Goal: Information Seeking & Learning: Find contact information

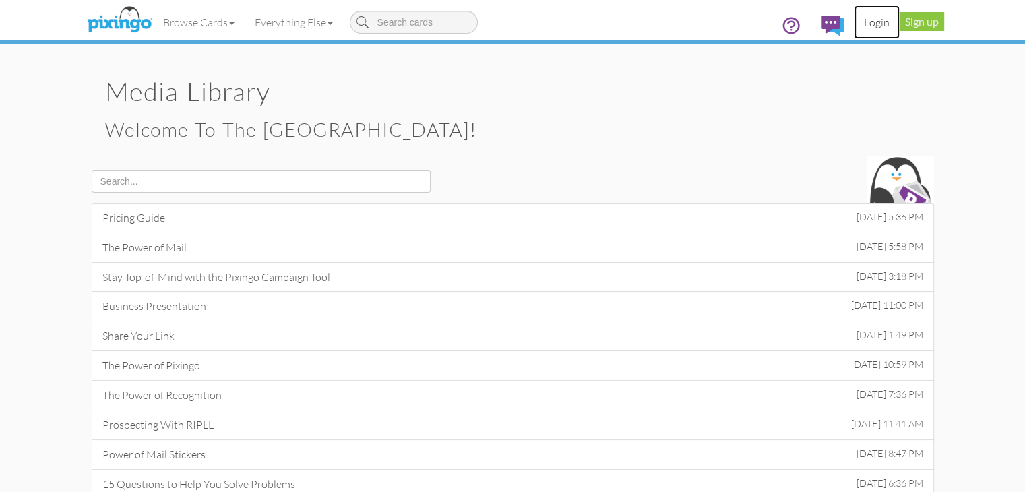
click at [900, 25] on link "Login" at bounding box center [877, 22] width 46 height 34
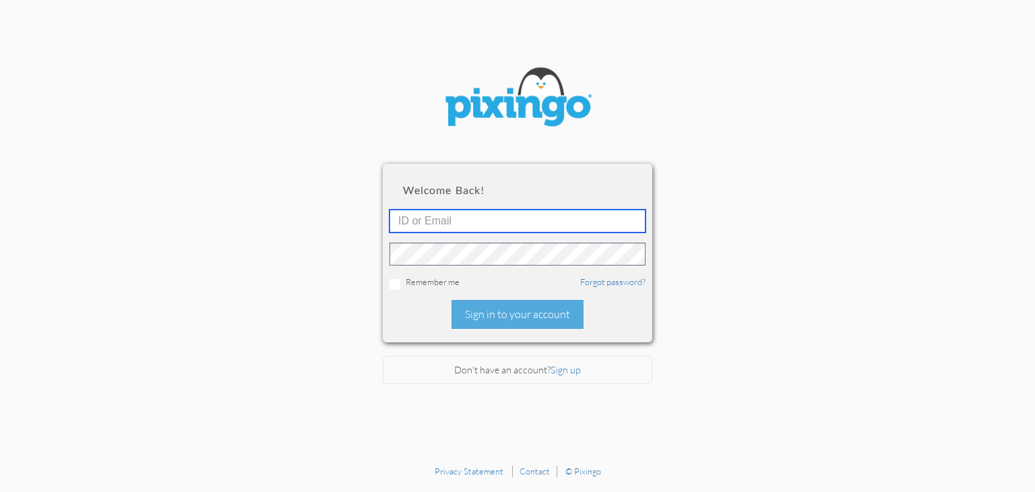
type input "[EMAIL_ADDRESS][DOMAIN_NAME]"
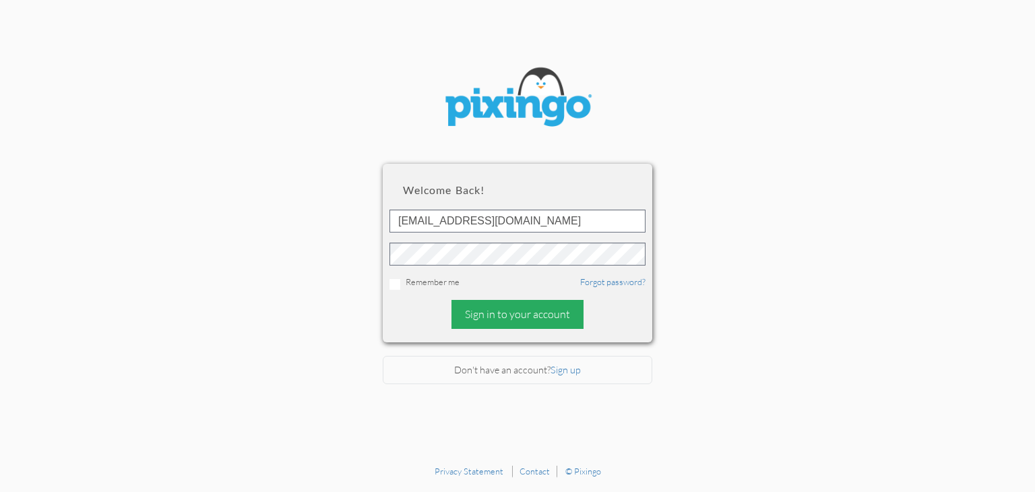
click at [493, 306] on div "Sign in to your account" at bounding box center [518, 314] width 132 height 29
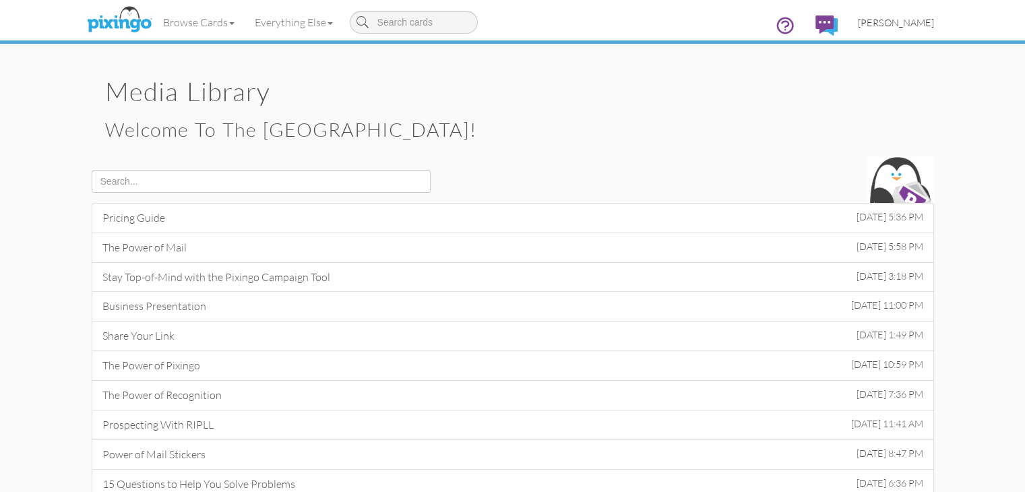
click at [934, 26] on span "[PERSON_NAME]" at bounding box center [896, 22] width 76 height 11
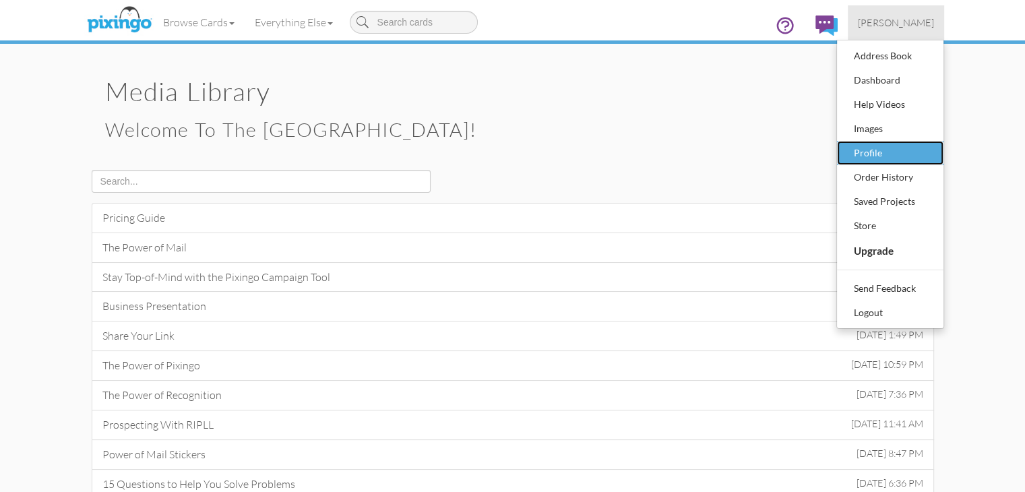
click at [930, 158] on div "Profile" at bounding box center [891, 153] width 80 height 20
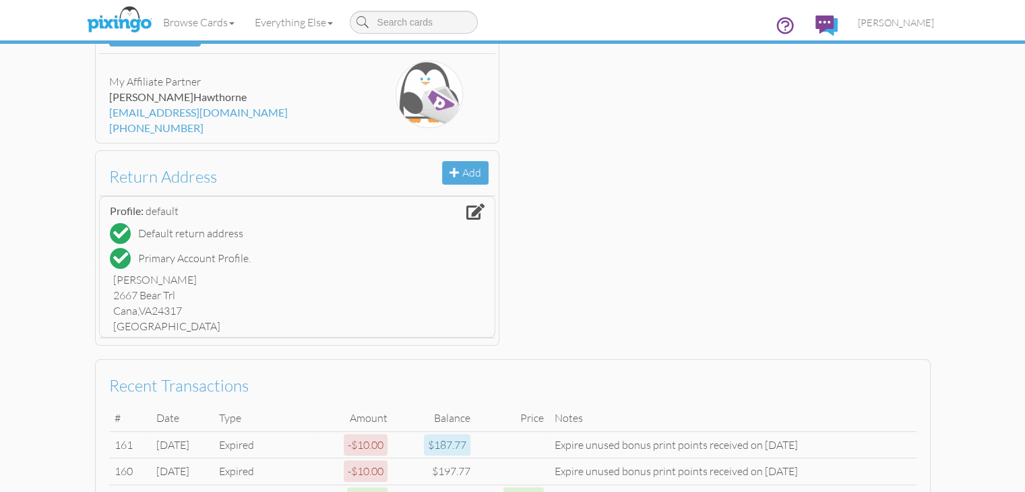
scroll to position [121, 0]
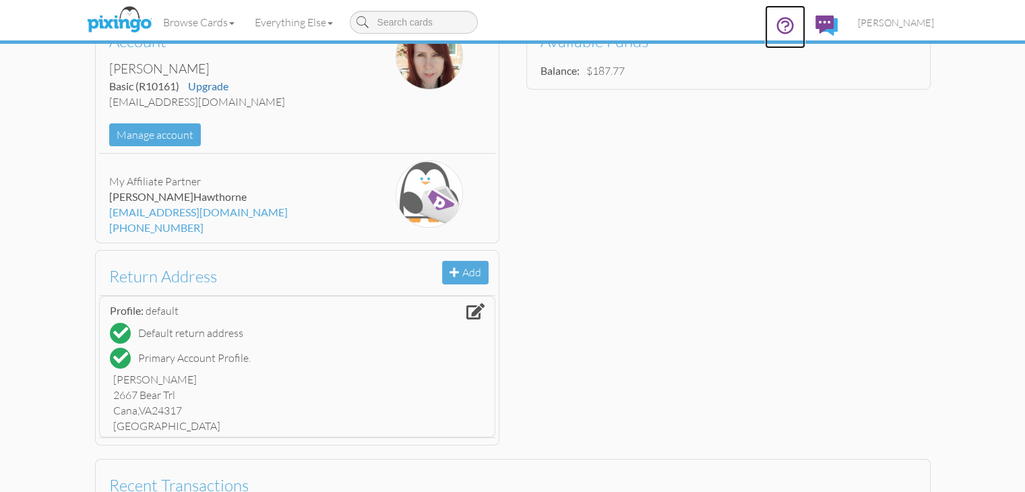
click at [795, 29] on icon at bounding box center [785, 26] width 20 height 20
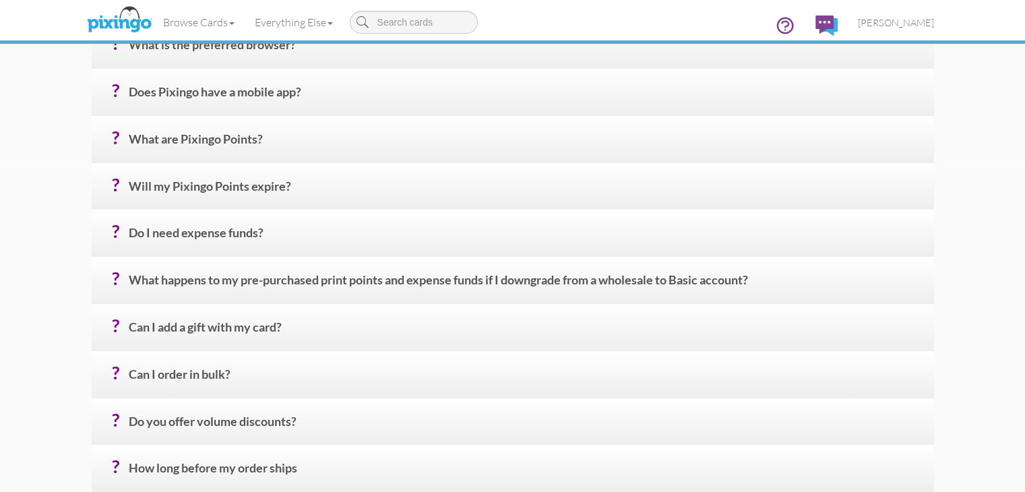
scroll to position [337, 0]
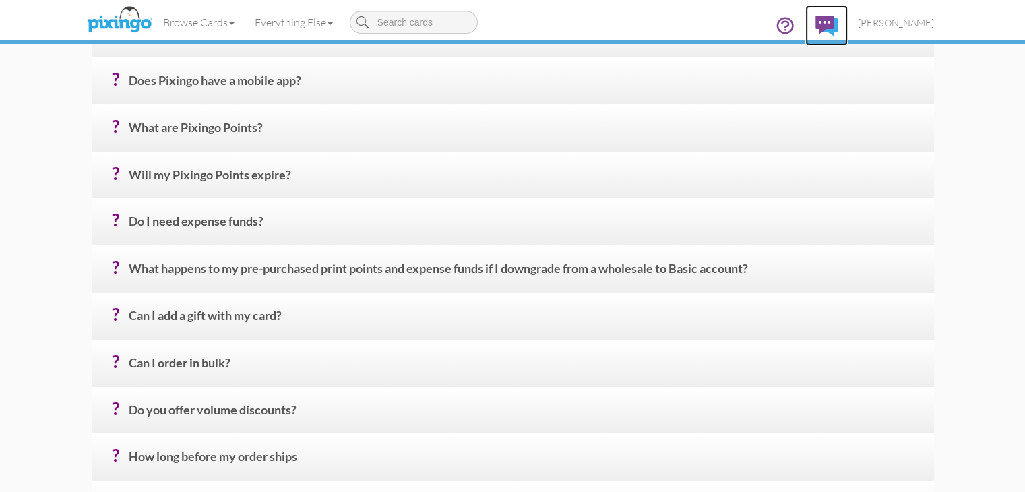
click at [838, 23] on img at bounding box center [827, 26] width 22 height 20
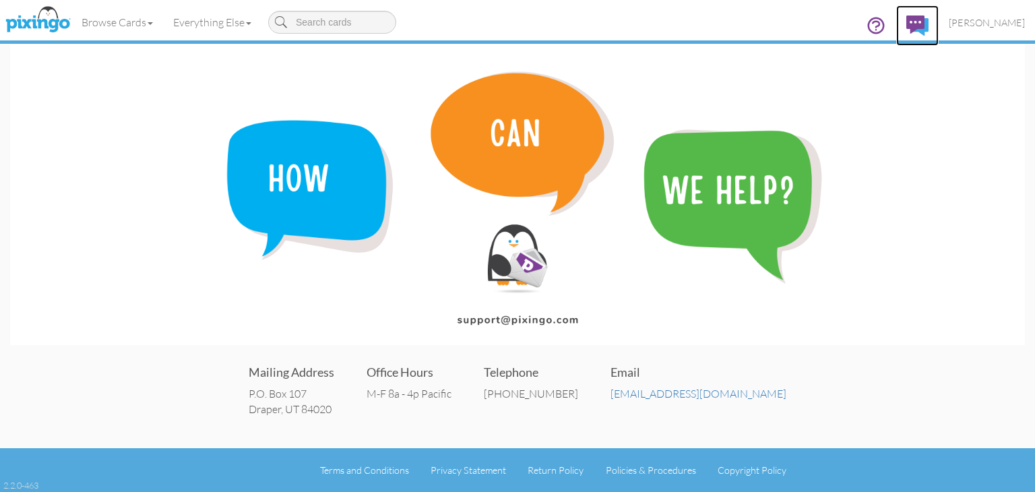
click at [929, 26] on img at bounding box center [918, 26] width 22 height 20
click at [53, 28] on img at bounding box center [37, 20] width 71 height 34
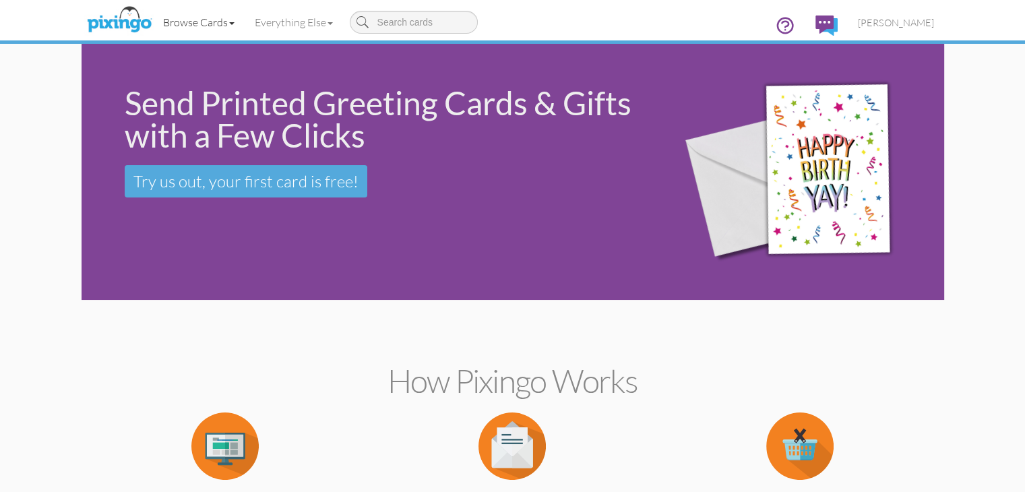
click at [153, 21] on link "Browse Cards" at bounding box center [199, 22] width 92 height 34
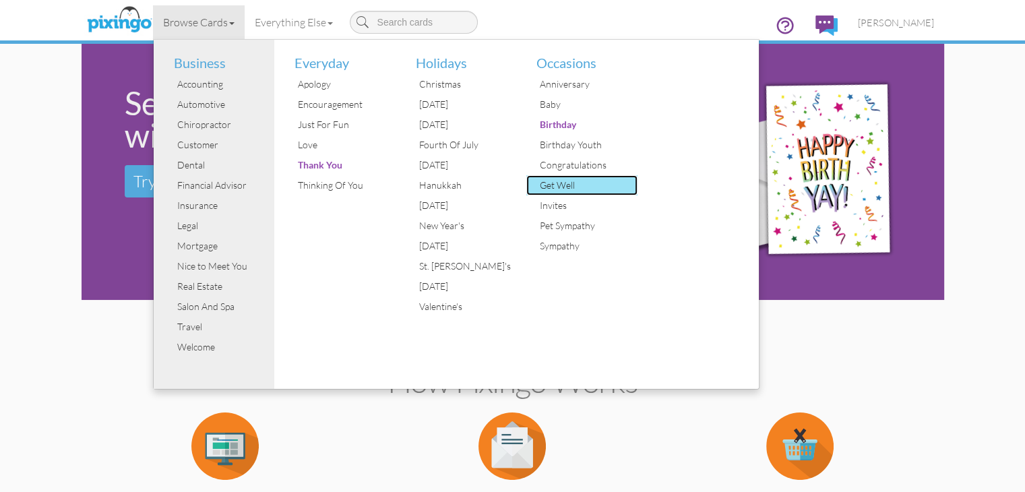
click at [537, 183] on div "Get Well" at bounding box center [587, 185] width 101 height 20
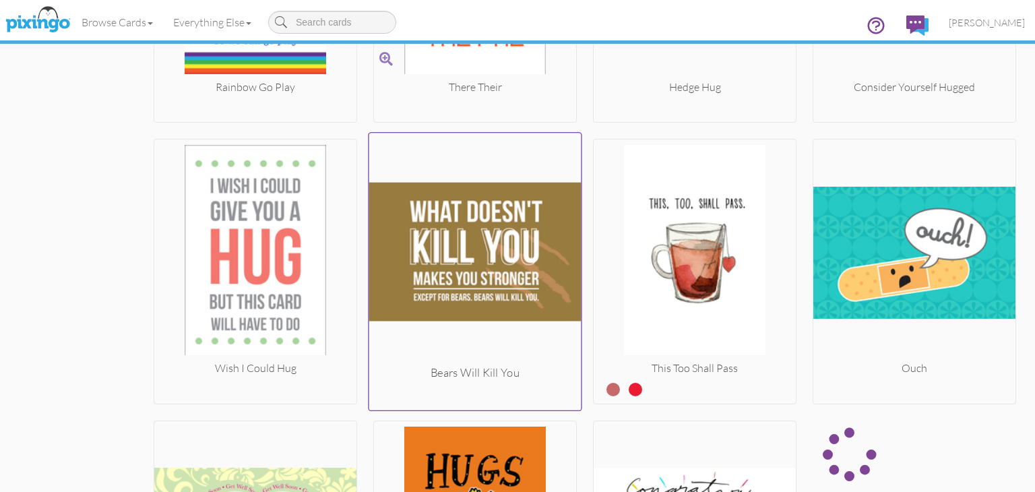
scroll to position [1685, 0]
